Goal: Register for event/course

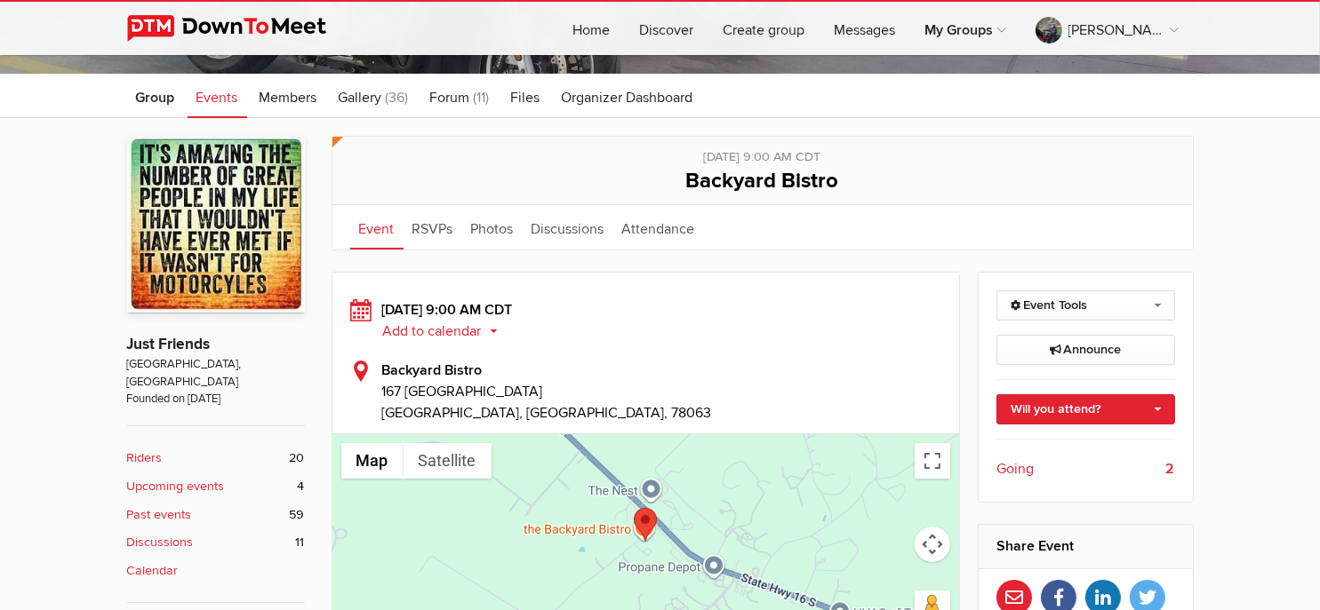
scroll to position [355, 0]
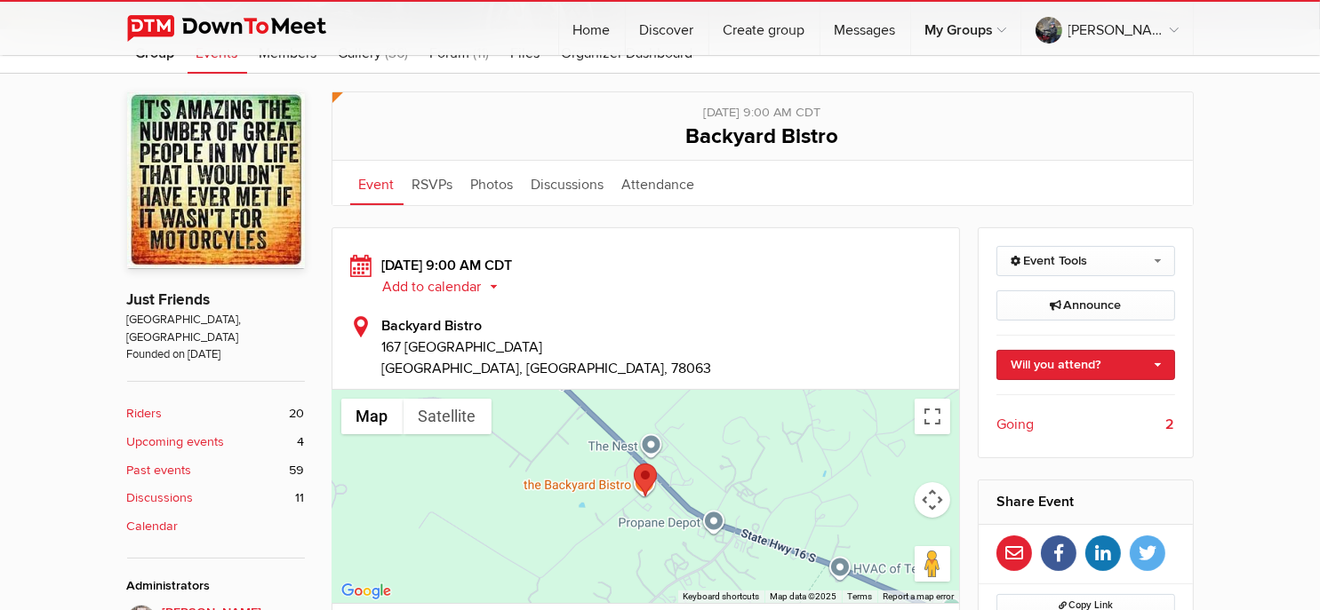
click at [1022, 423] on span "Going" at bounding box center [1014, 424] width 37 height 21
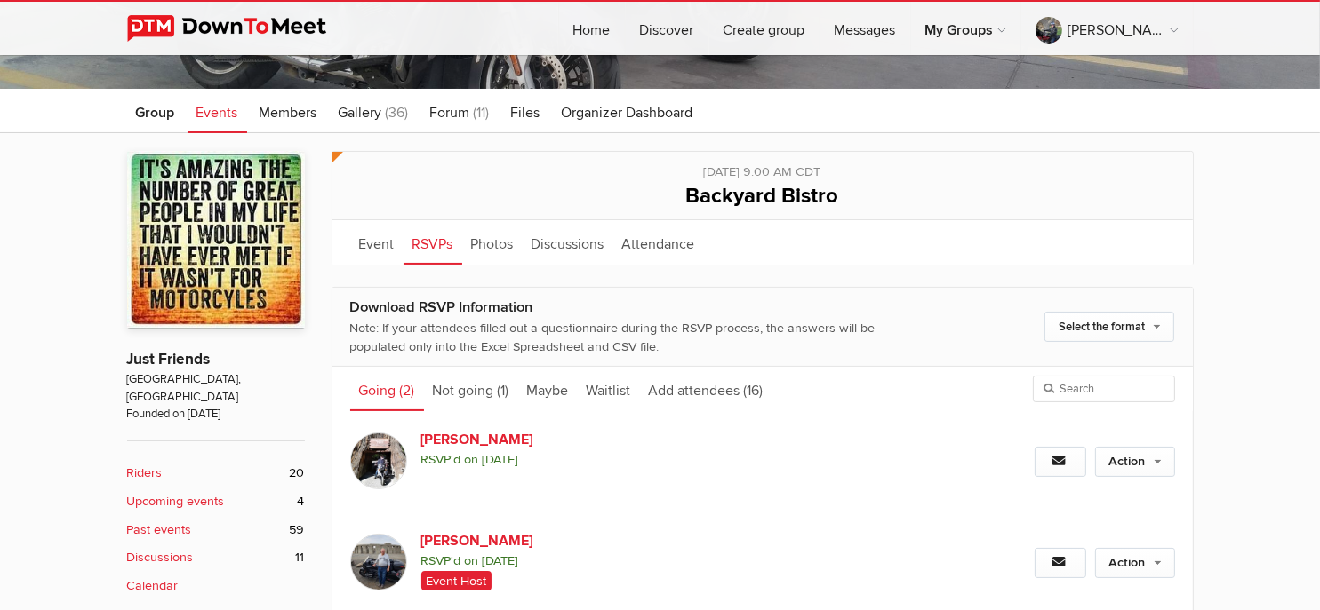
scroll to position [385, 0]
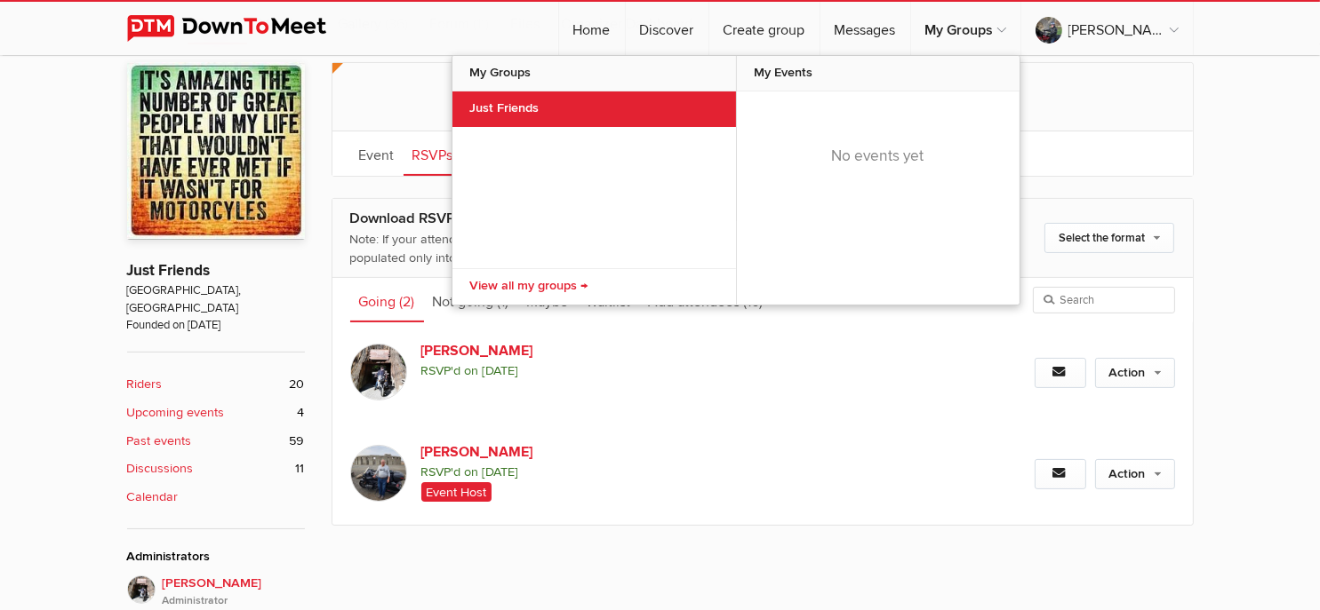
click at [628, 101] on link "Just Friends" at bounding box center [593, 110] width 283 height 36
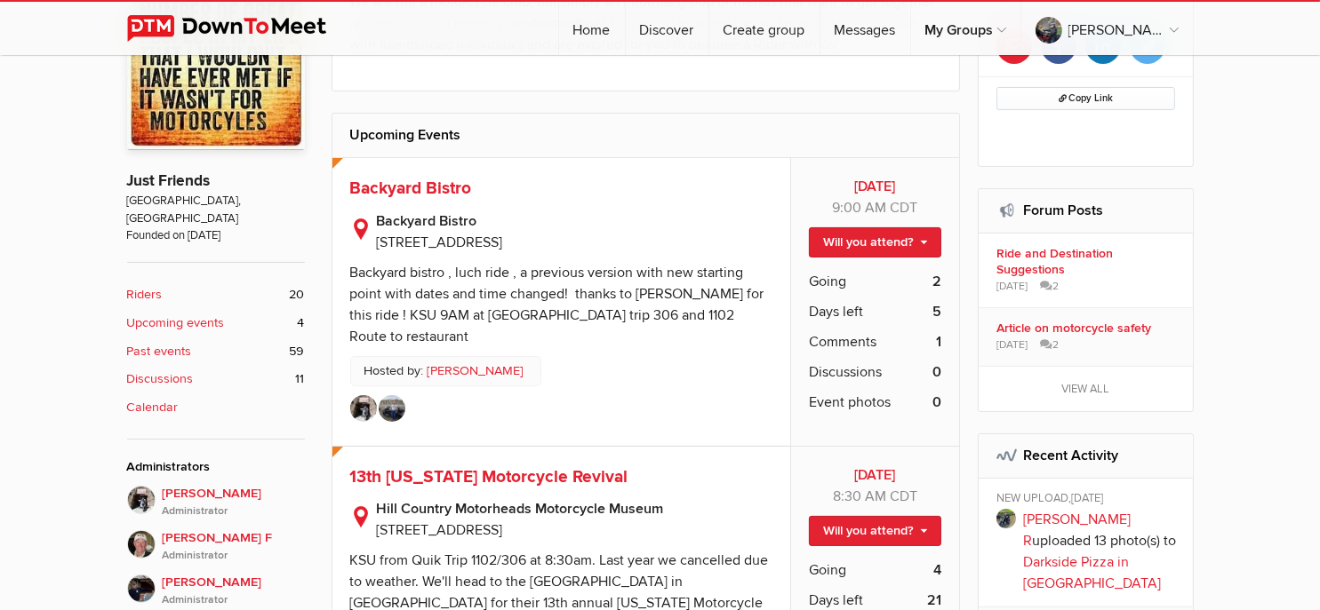
scroll to position [444, 0]
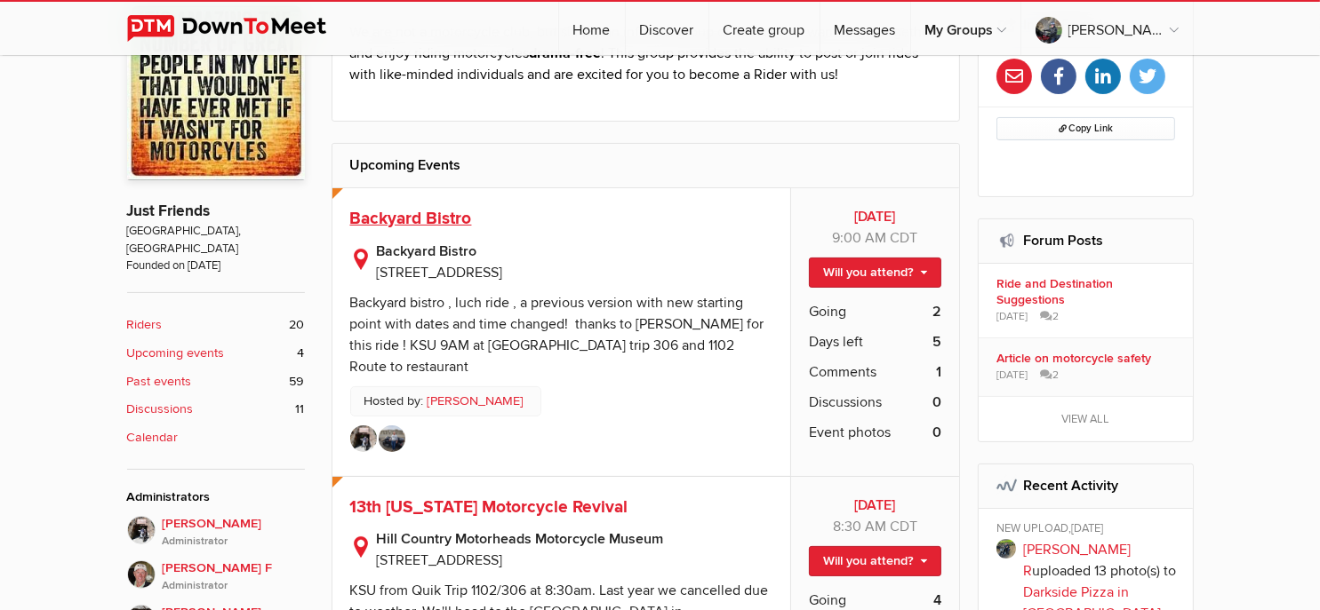
click at [384, 215] on span "Backyard Bistro" at bounding box center [411, 218] width 122 height 21
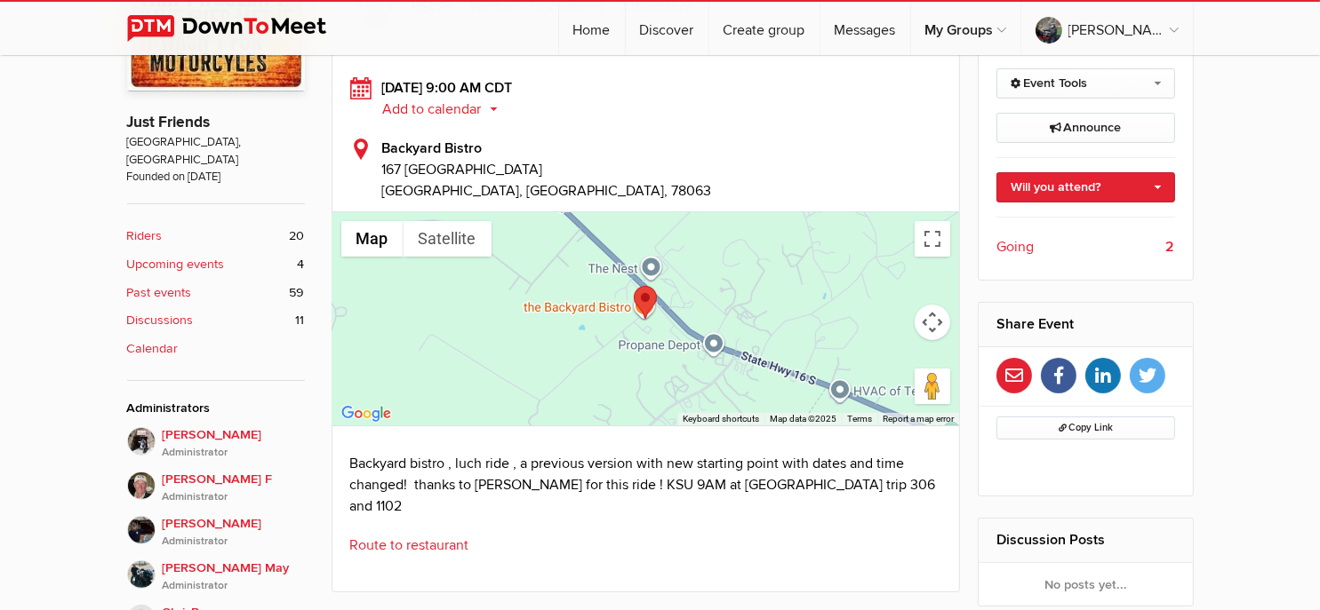
scroll to position [444, 0]
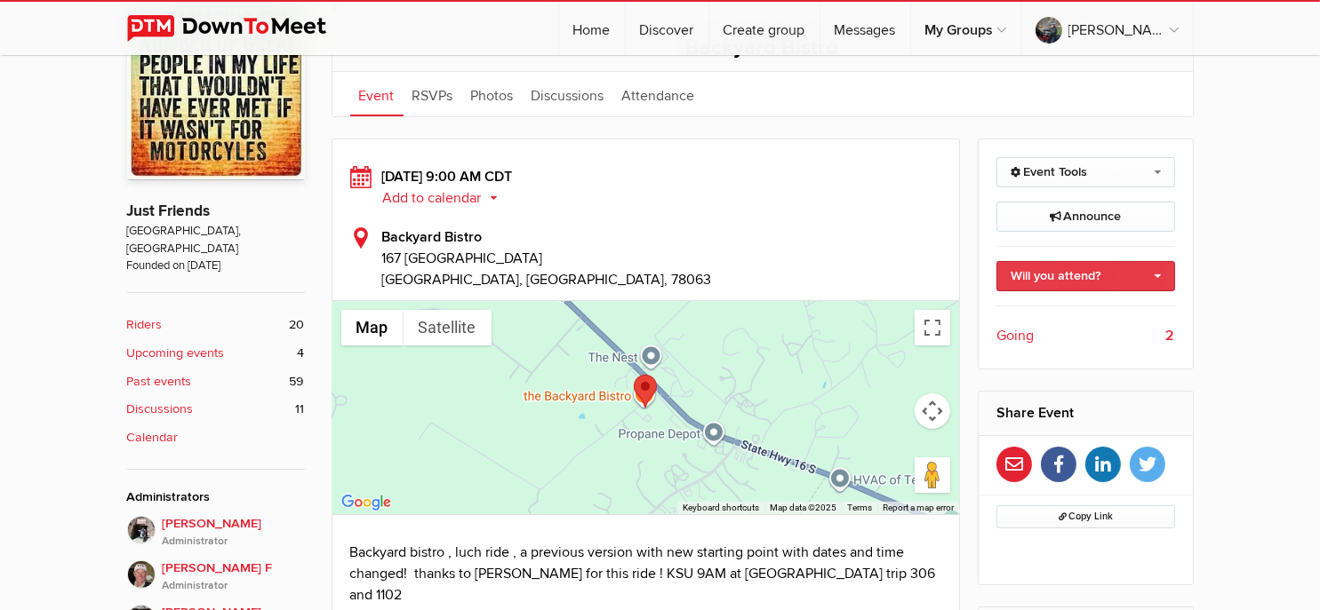
click at [1077, 270] on link "Will you attend?" at bounding box center [1085, 276] width 179 height 30
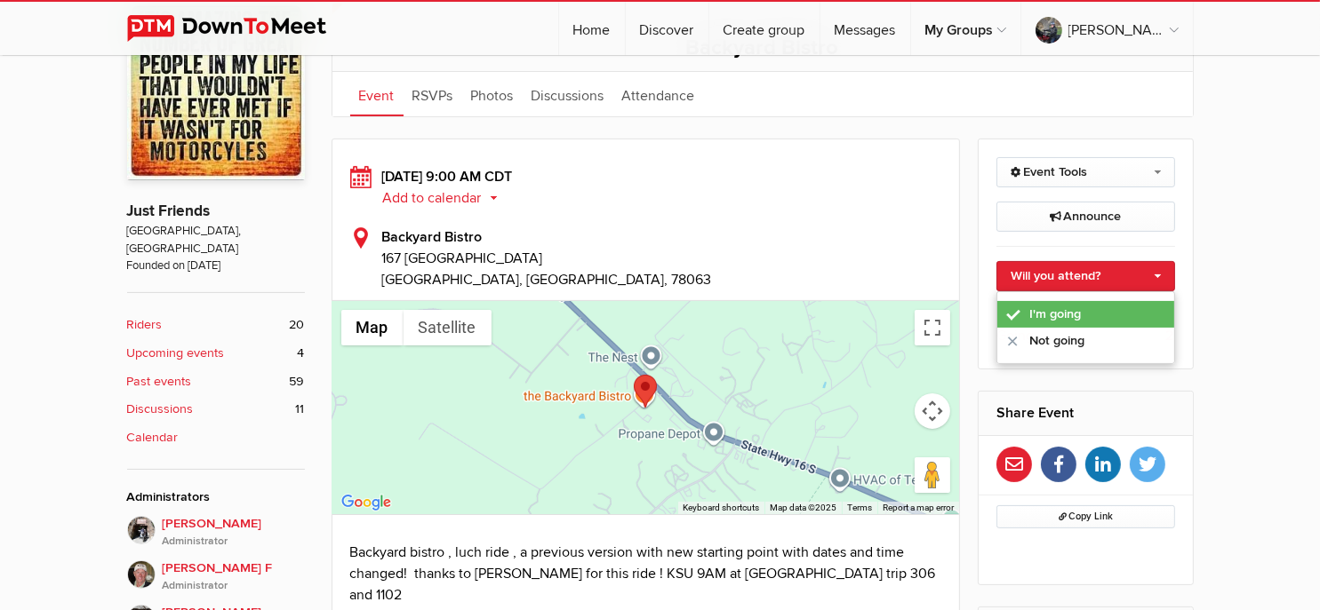
click at [1062, 315] on link "I'm going" at bounding box center [1085, 314] width 177 height 27
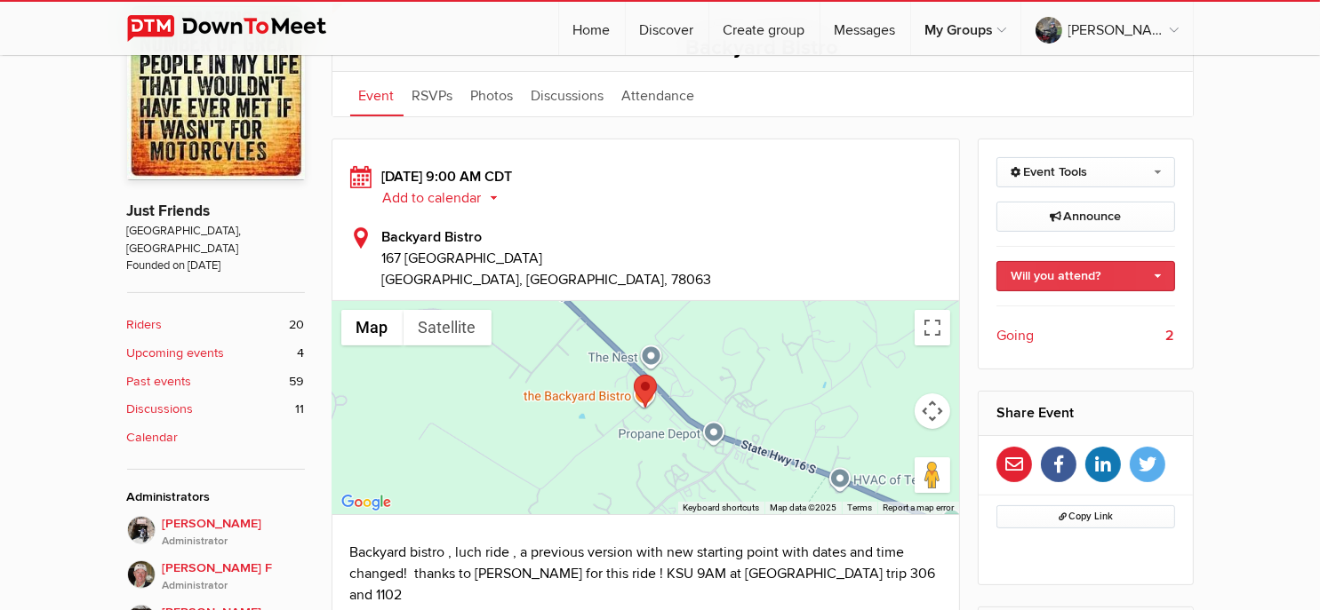
click at [1123, 267] on link "Will you attend?" at bounding box center [1085, 276] width 179 height 30
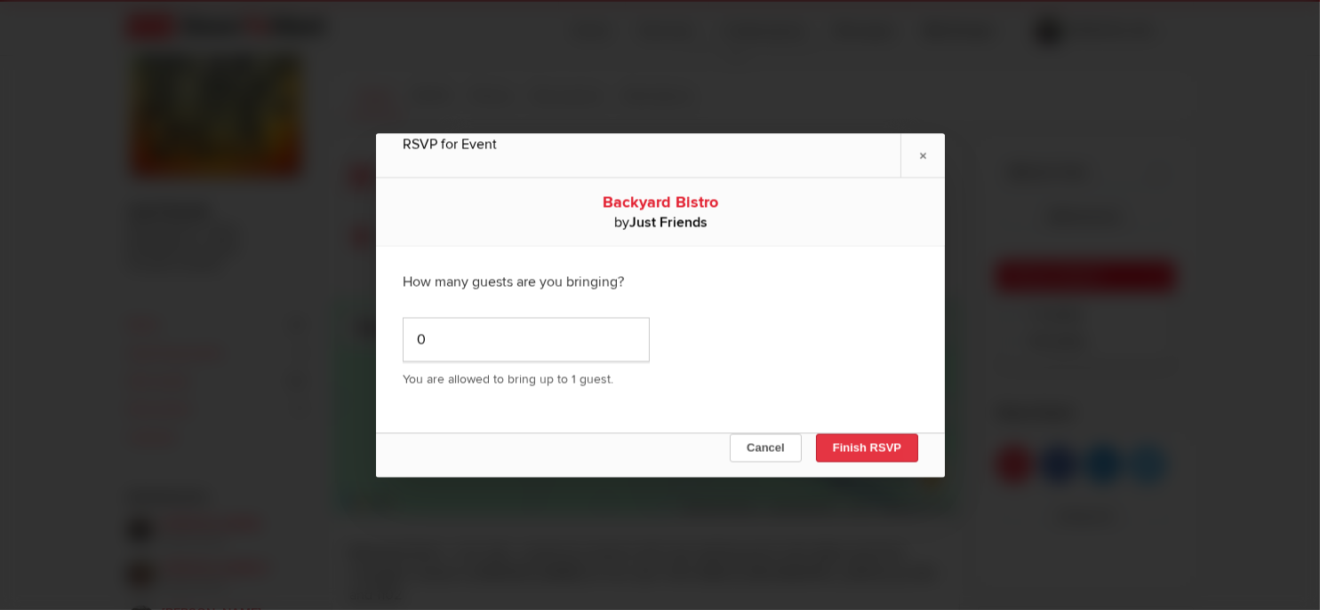
click at [857, 444] on button "Finish RSVP" at bounding box center [866, 448] width 102 height 28
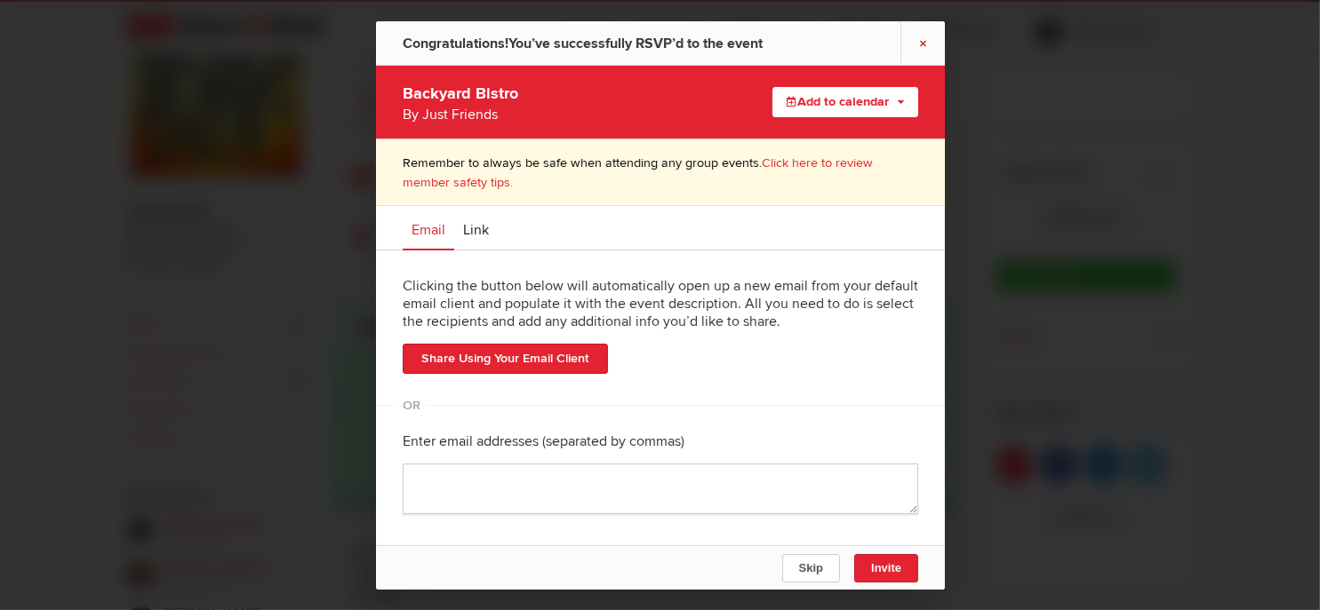
click at [920, 41] on link "×" at bounding box center [922, 43] width 44 height 44
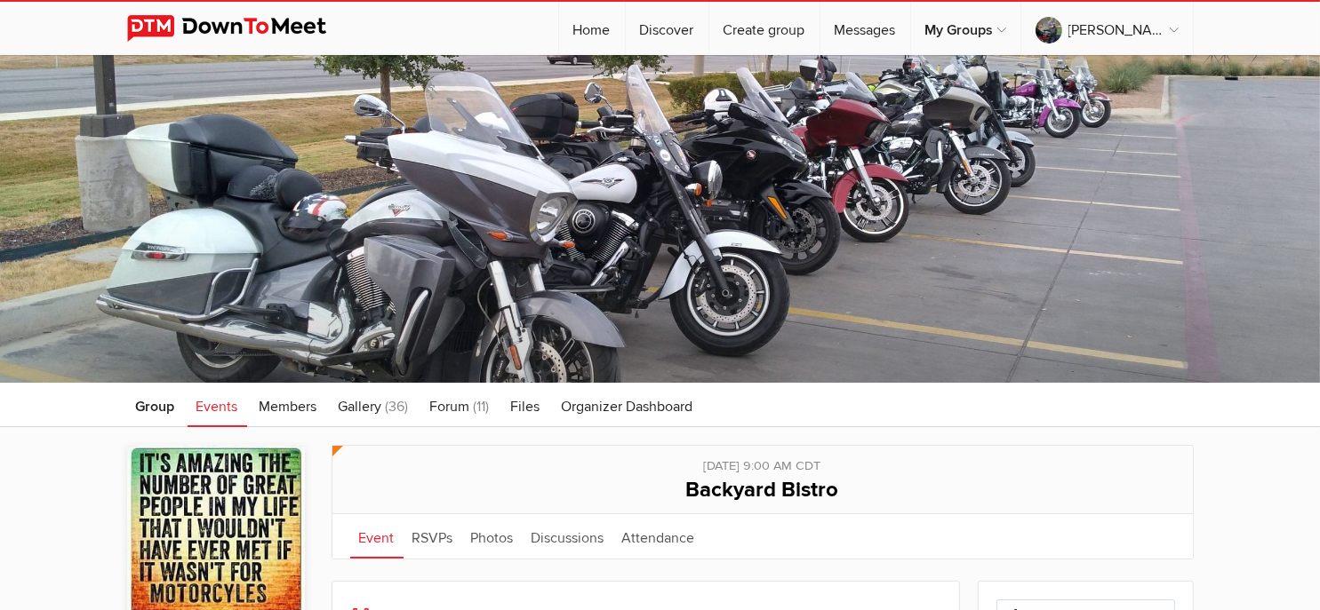
scroll to position [0, 0]
